Goal: Use online tool/utility: Utilize a website feature to perform a specific function

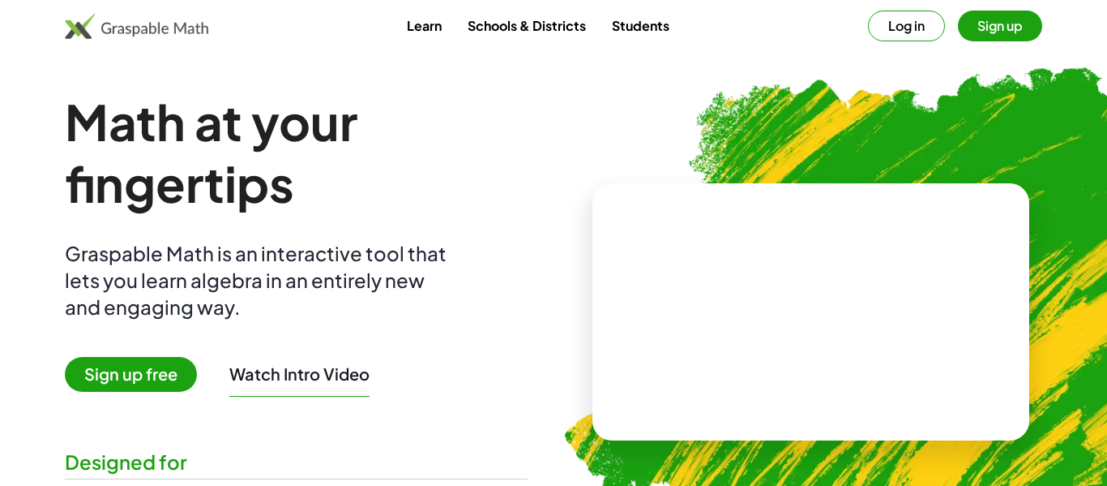
click at [656, 18] on link "Students" at bounding box center [641, 26] width 84 height 30
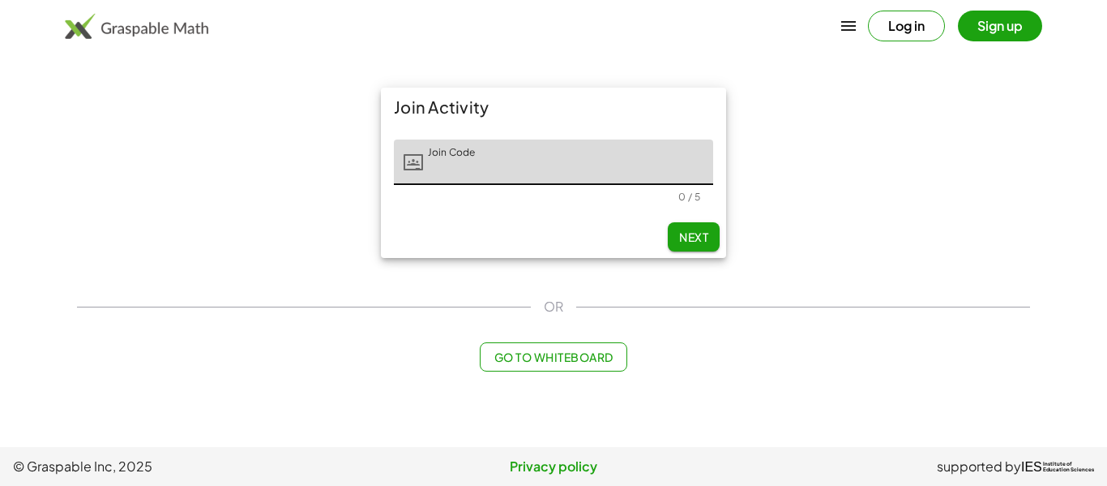
click at [555, 364] on button "Go to Whiteboard" at bounding box center [553, 356] width 147 height 29
